Goal: Transaction & Acquisition: Purchase product/service

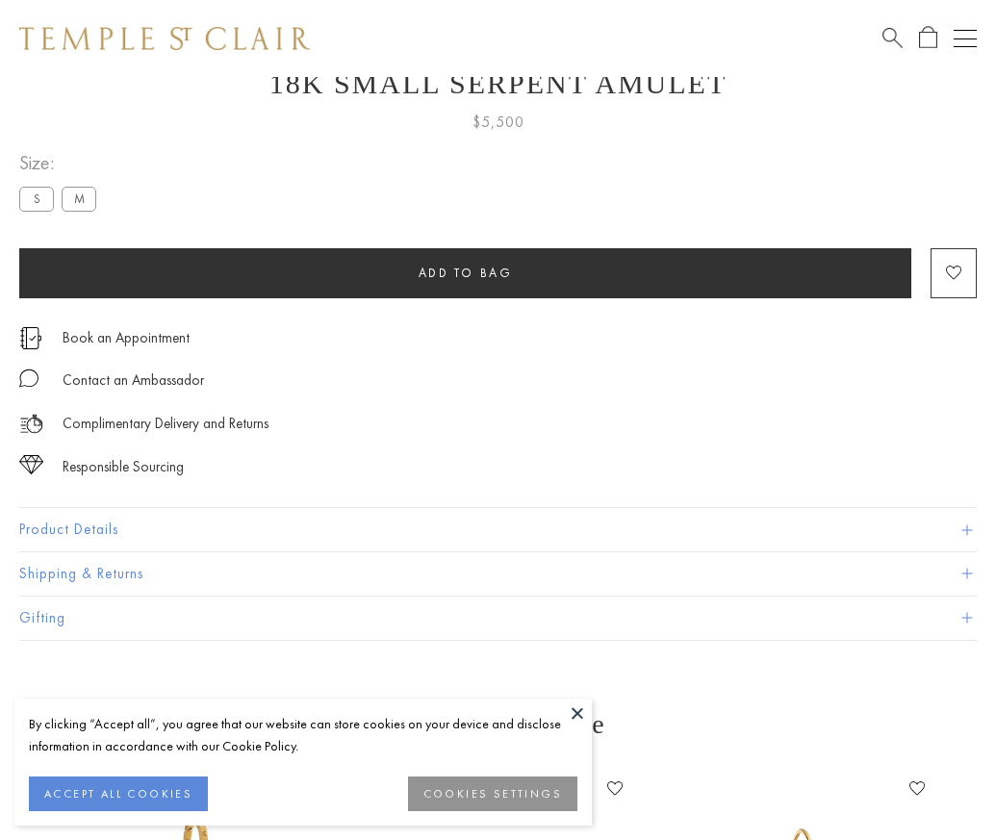
click at [465, 268] on span "Add to bag" at bounding box center [466, 273] width 94 height 16
